Goal: Communication & Community: Answer question/provide support

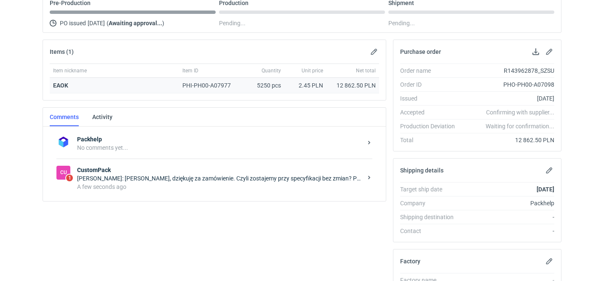
scroll to position [128, 0]
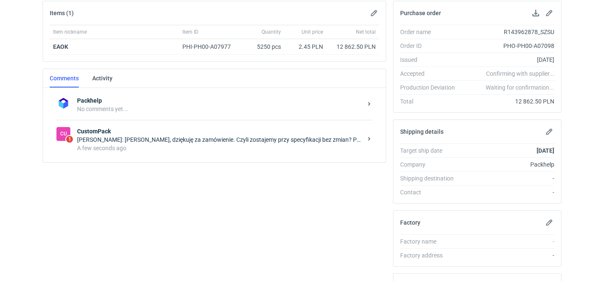
click at [209, 154] on div "Cu 1 CustomPack [PERSON_NAME]: [PERSON_NAME], dziękuję za zamówienie. Czyli zos…" at bounding box center [214, 139] width 316 height 39
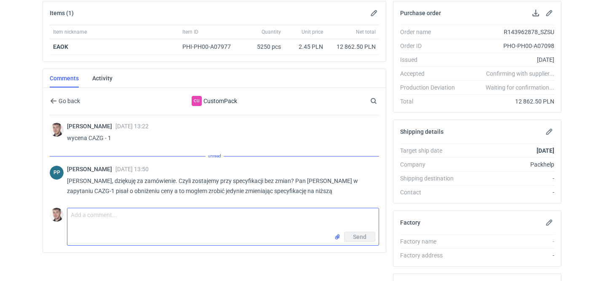
click at [170, 225] on textarea "Comment message" at bounding box center [222, 220] width 311 height 24
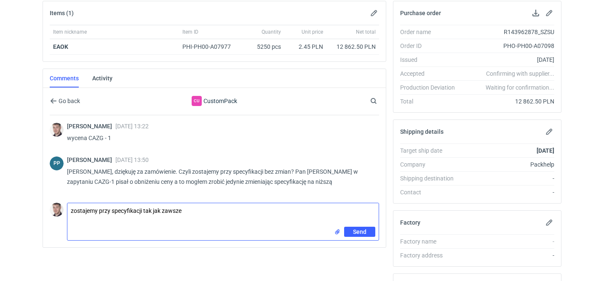
type textarea "zostajemy przy specyfikacji tak jak zawsze"
